Goal: Check status: Check status

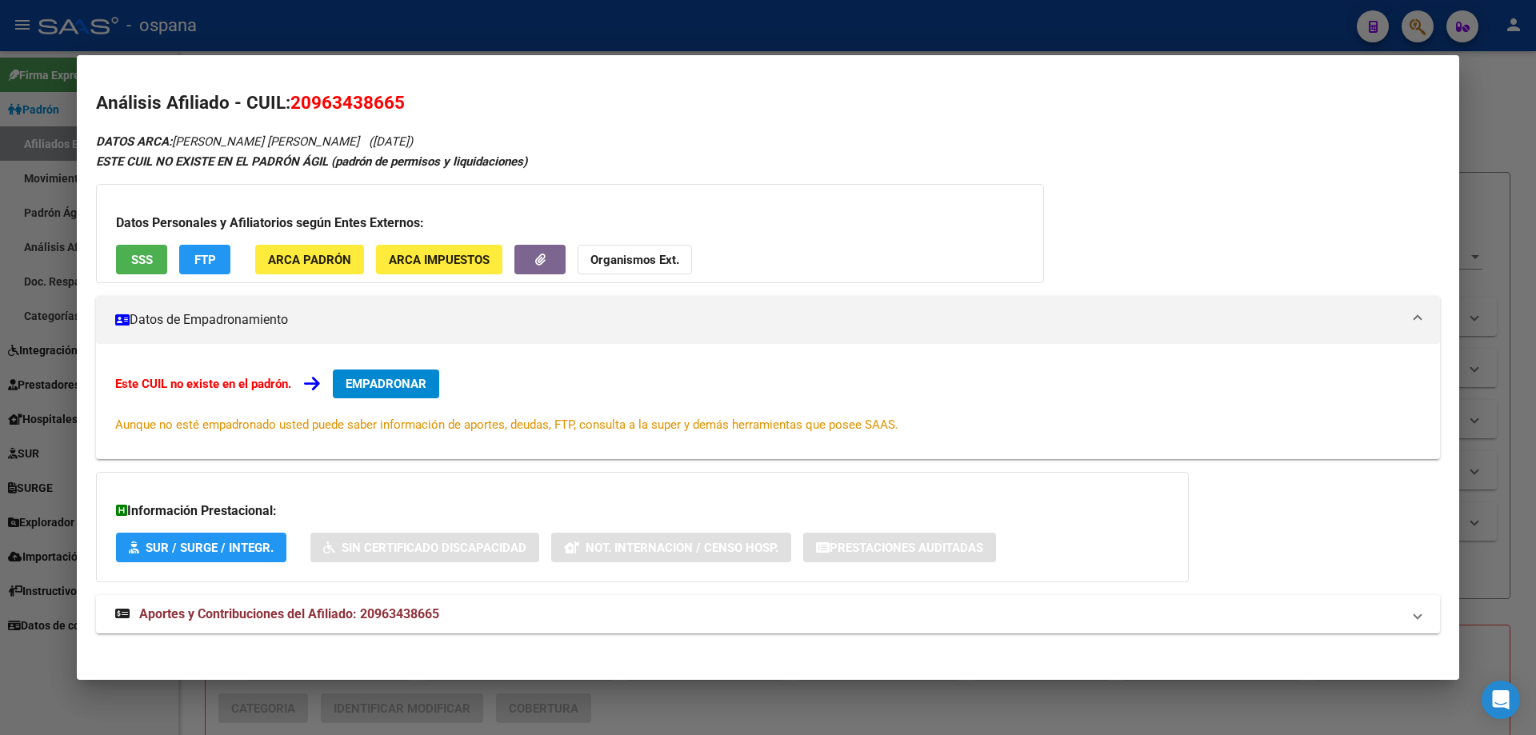
click at [24, 305] on div at bounding box center [768, 367] width 1536 height 735
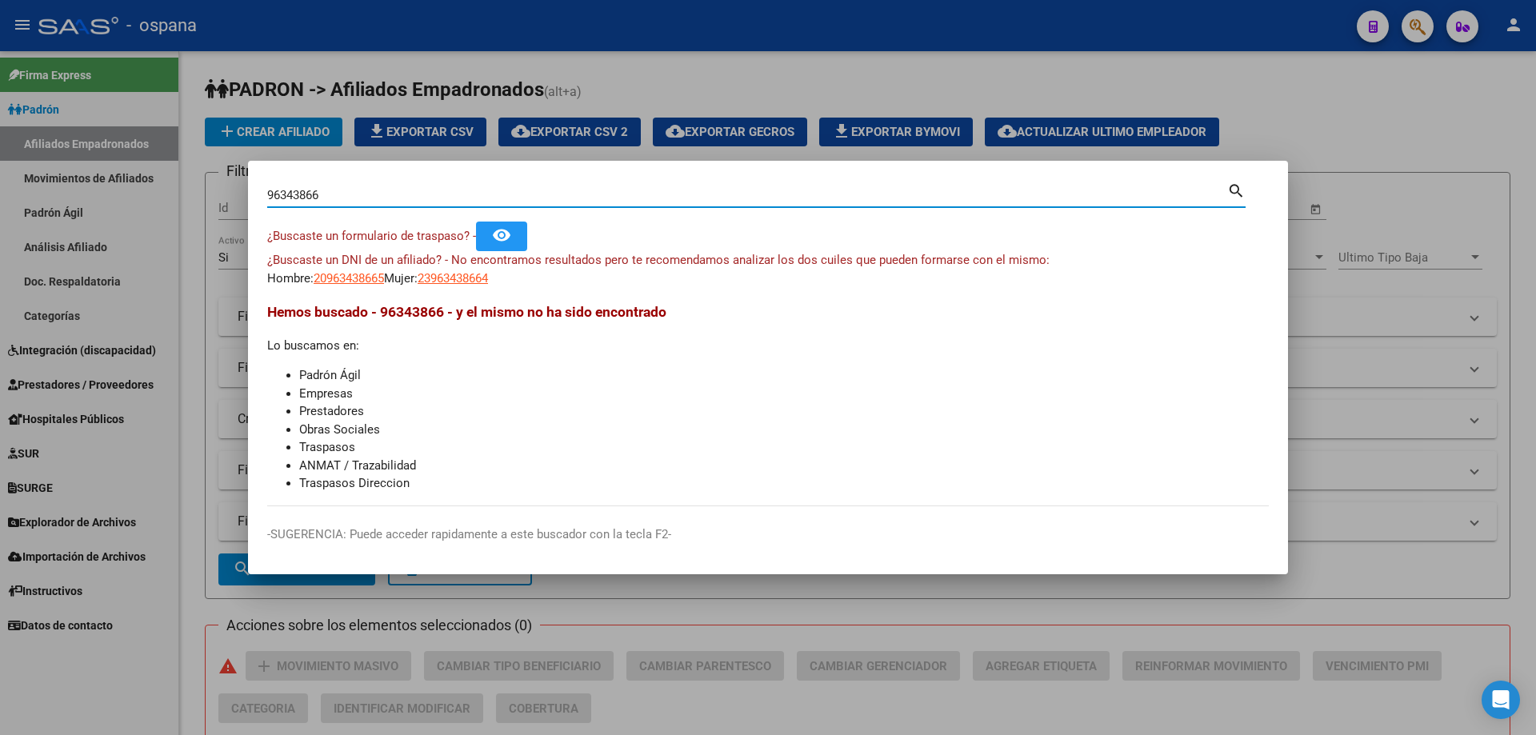
click at [399, 189] on input "96343866" at bounding box center [747, 195] width 960 height 14
drag, startPoint x: 400, startPoint y: 199, endPoint x: 0, endPoint y: 116, distance: 408.5
click at [0, 116] on div "96343866 Buscar (apellido, dni, cuil, nro traspaso, cuit, obra social) search ¿…" at bounding box center [768, 367] width 1536 height 735
type input "2986636"
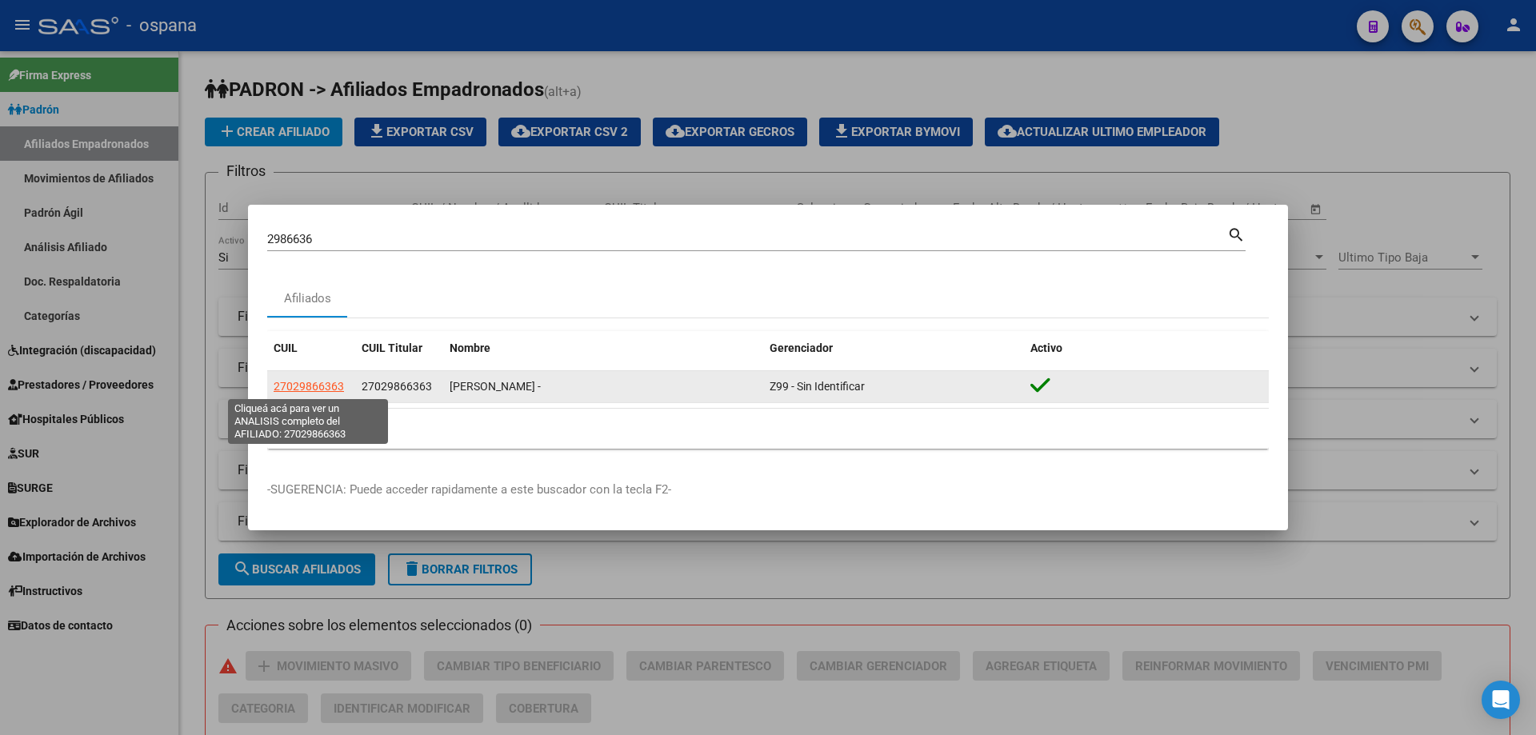
click at [302, 388] on span "27029866363" at bounding box center [309, 386] width 70 height 13
type textarea "27029866363"
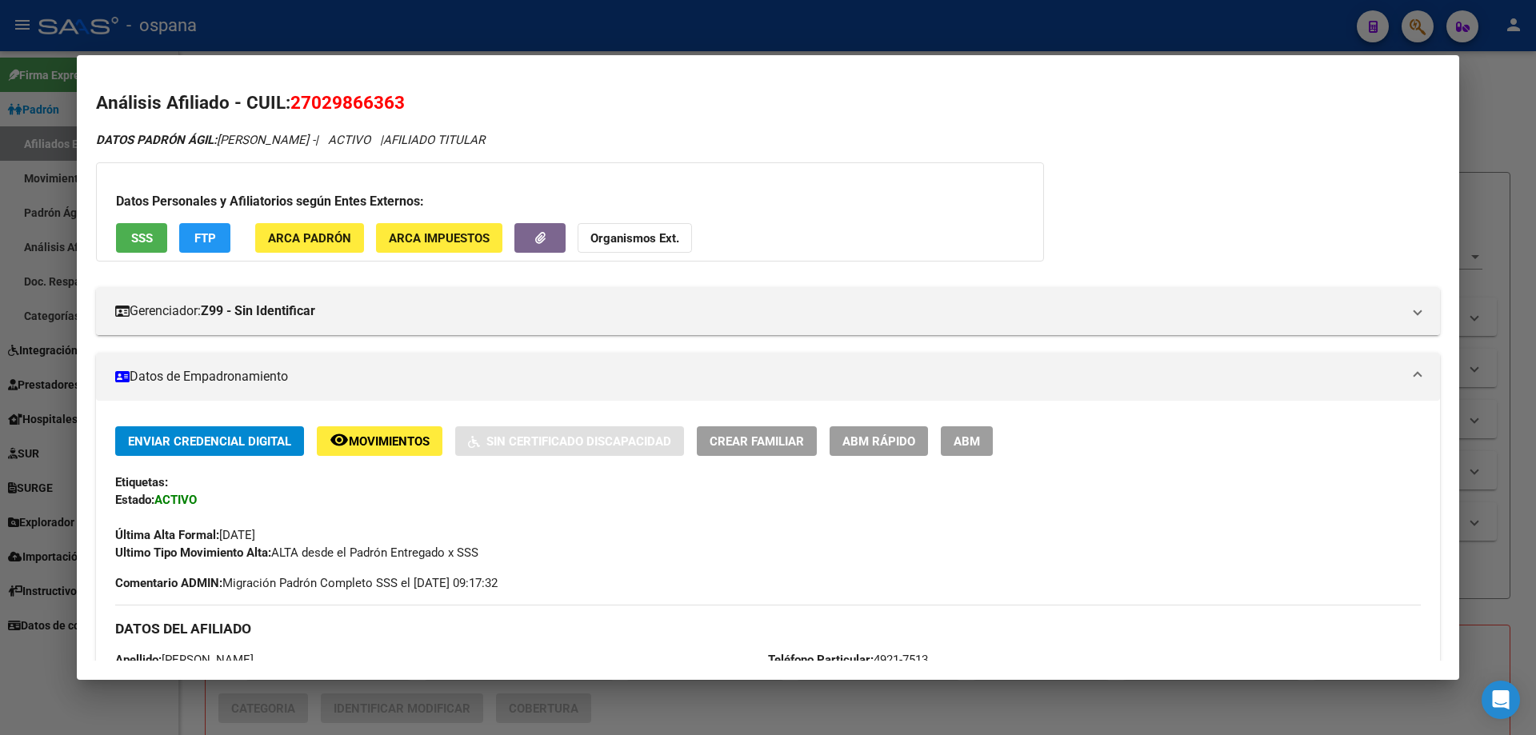
click at [141, 240] on span "SSS" at bounding box center [142, 238] width 22 height 14
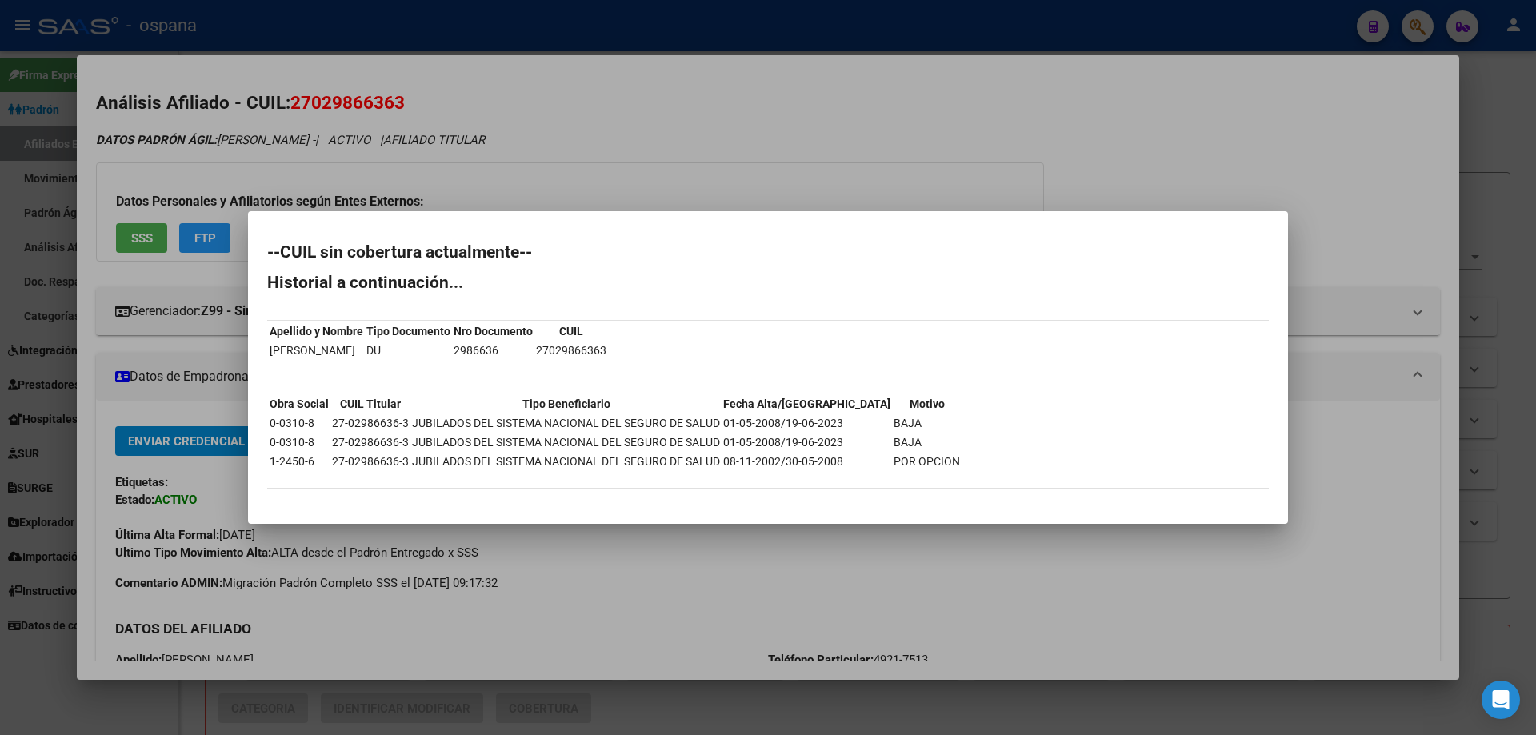
click at [192, 274] on div at bounding box center [768, 367] width 1536 height 735
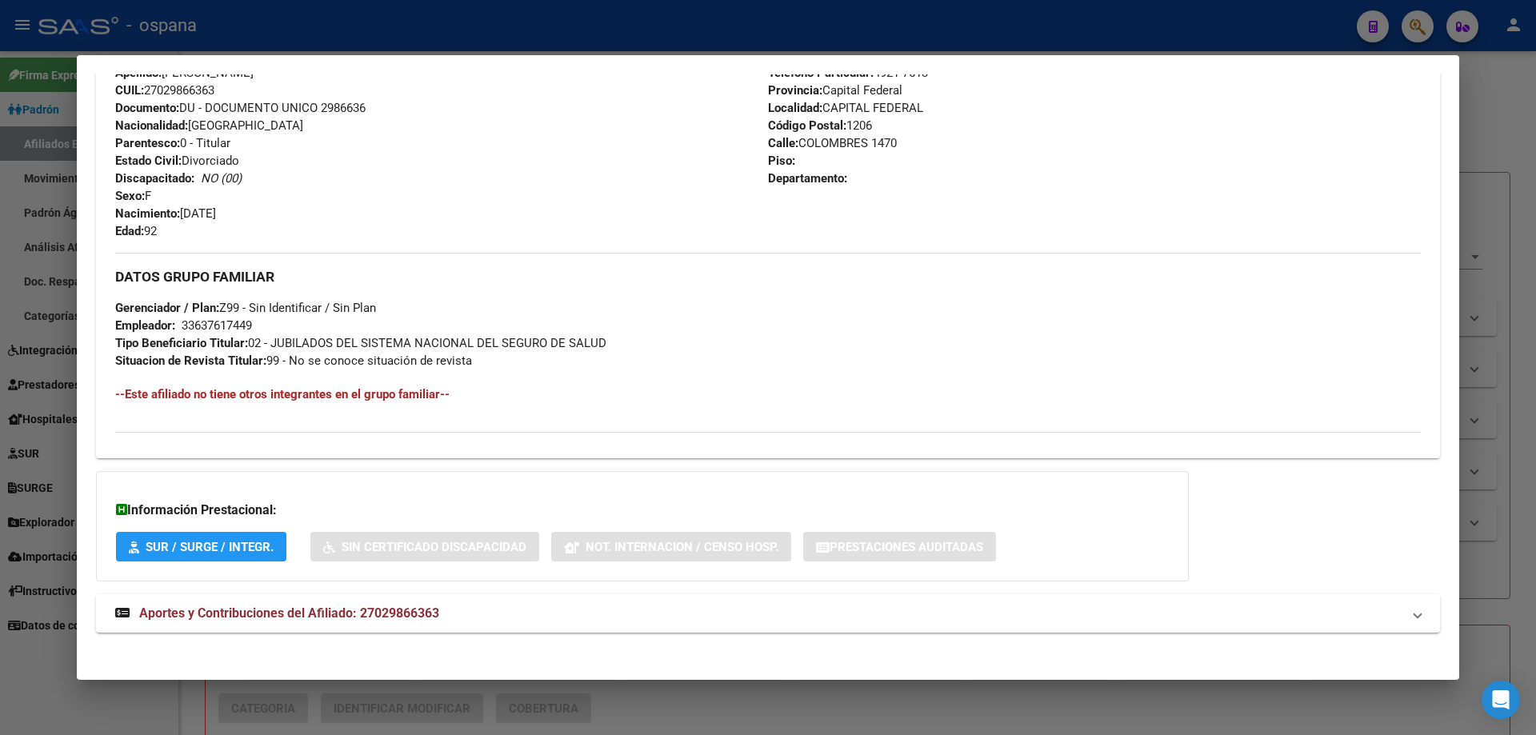
scroll to position [595, 0]
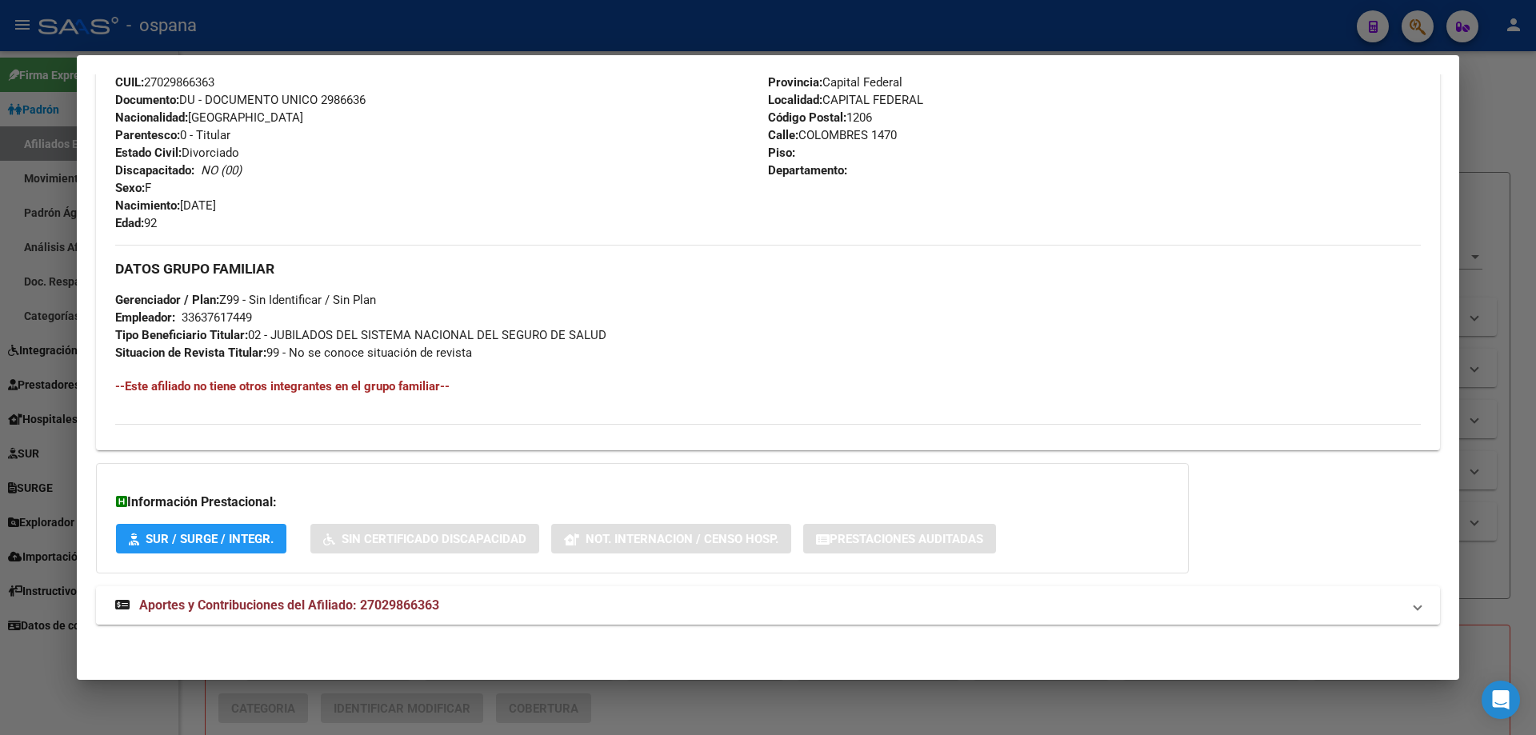
click at [282, 606] on span "Aportes y Contribuciones del Afiliado: 27029866363" at bounding box center [289, 604] width 300 height 15
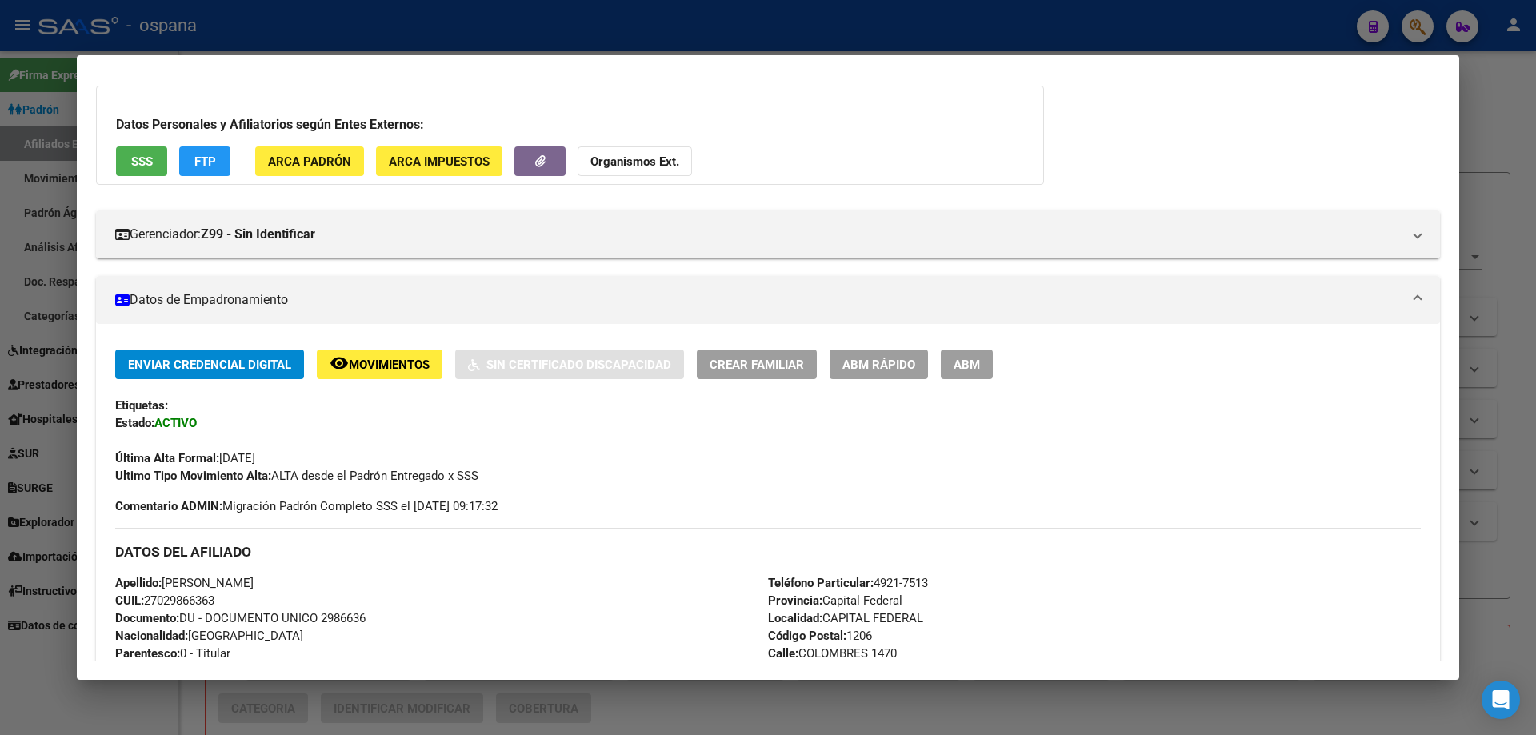
scroll to position [0, 0]
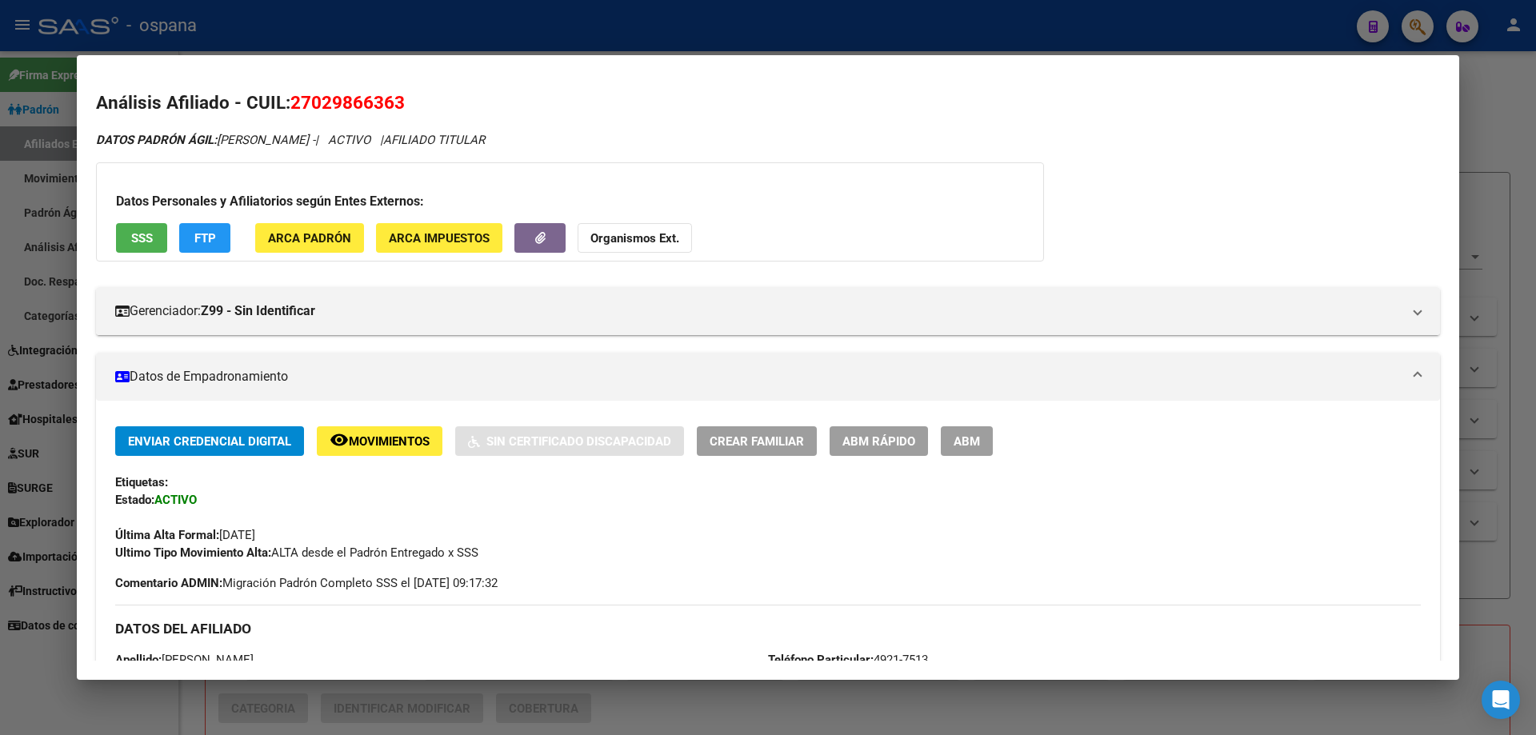
click at [145, 247] on button "SSS" at bounding box center [141, 238] width 51 height 30
